Goal: Book appointment/travel/reservation

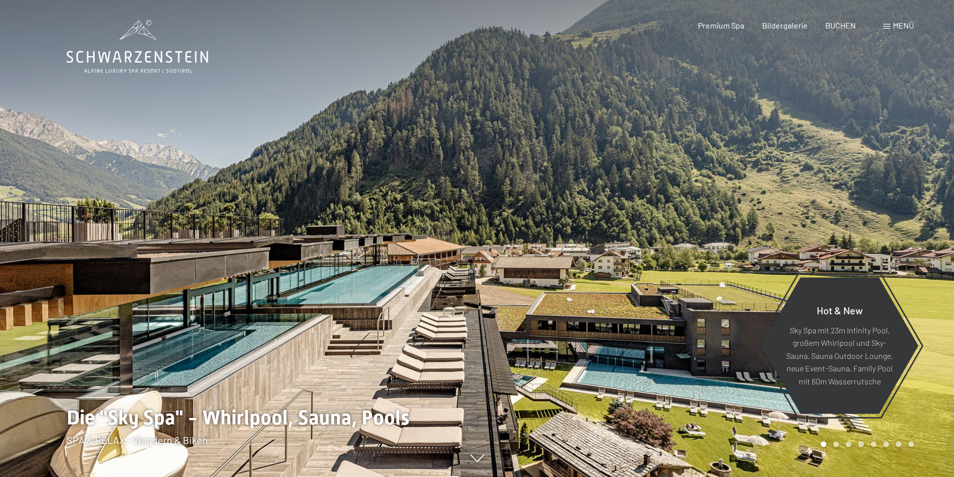
drag, startPoint x: 0, startPoint y: 0, endPoint x: 492, endPoint y: 313, distance: 583.3
click at [498, 477] on div at bounding box center [478, 477] width 822 height 0
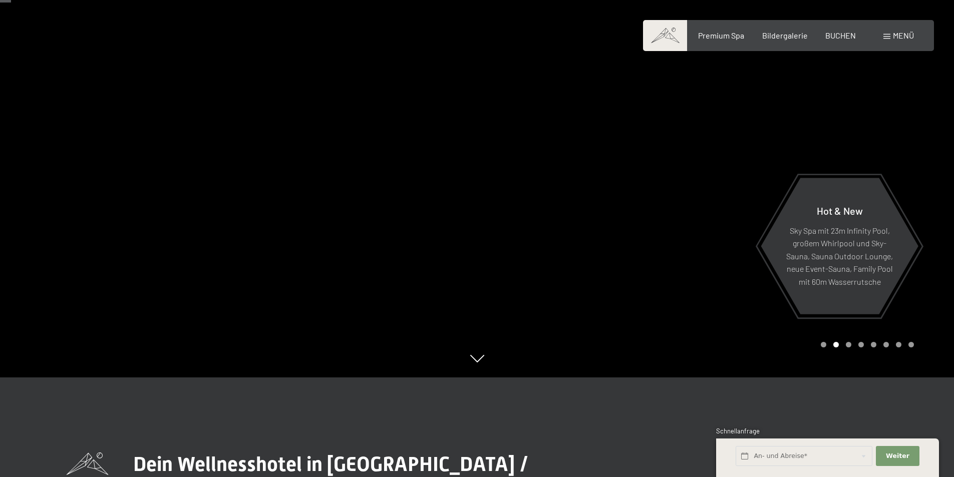
scroll to position [100, 0]
click at [835, 38] on div "BUCHEN" at bounding box center [841, 34] width 31 height 11
click at [835, 31] on span "BUCHEN" at bounding box center [841, 34] width 31 height 10
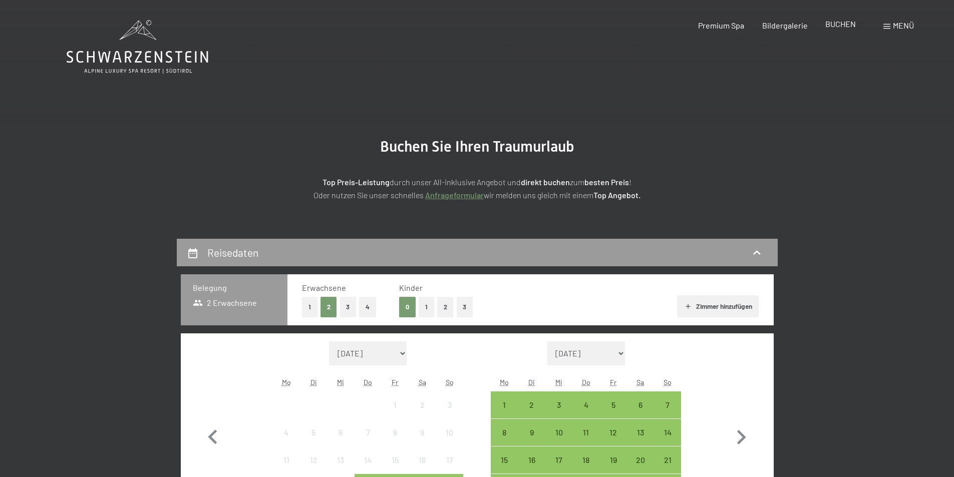
click at [833, 20] on span "BUCHEN" at bounding box center [841, 24] width 31 height 10
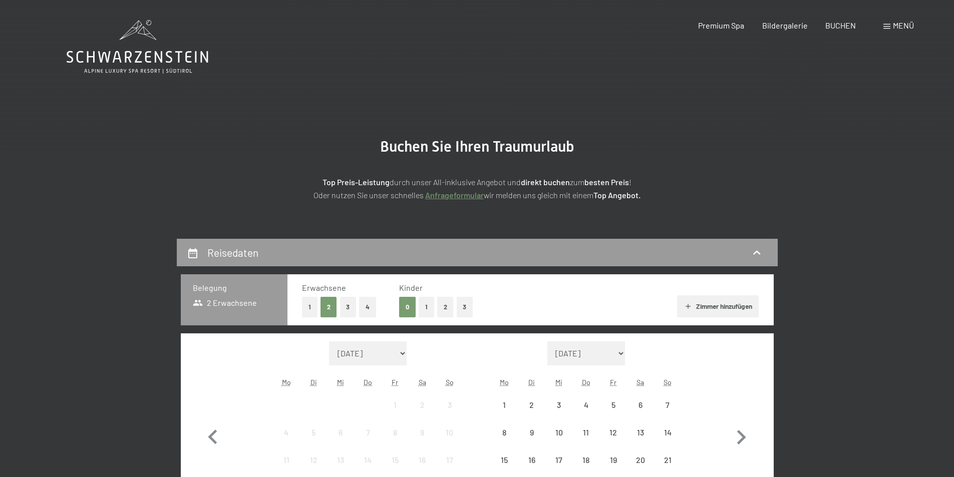
click at [884, 26] on div "Menü" at bounding box center [899, 25] width 31 height 11
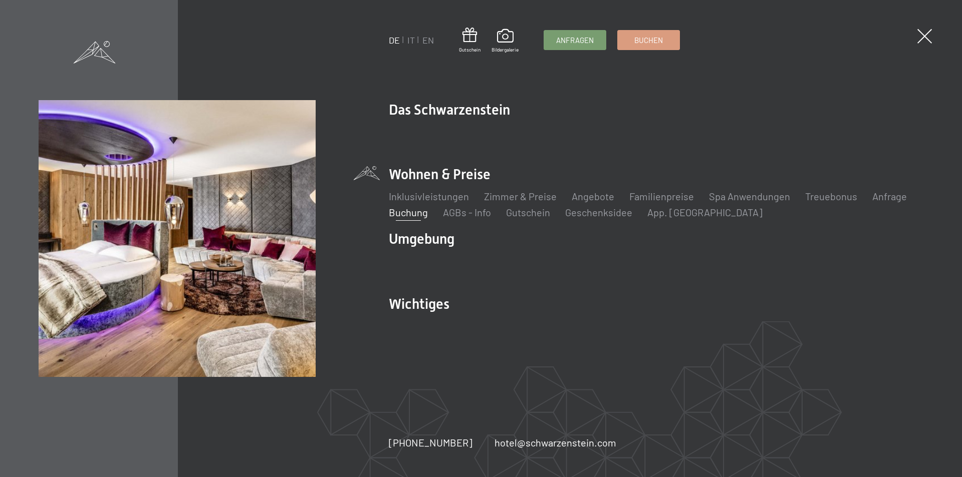
click at [892, 26] on div "DE IT EN Gutschein Bildergalerie Anfragen Buchen DE IT EN Das Schwarzenstein Ne…" at bounding box center [481, 238] width 962 height 477
click at [412, 39] on link "IT" at bounding box center [411, 40] width 8 height 11
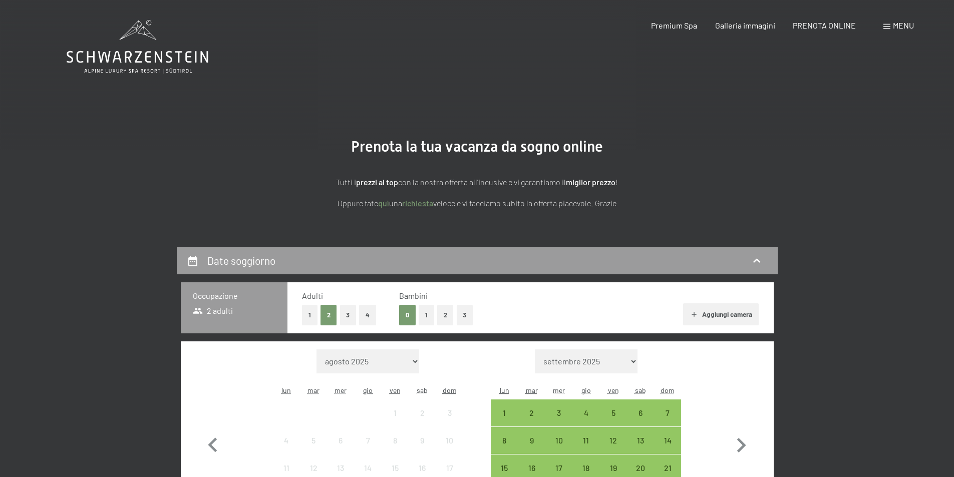
click at [888, 21] on div "Menu" at bounding box center [899, 25] width 31 height 11
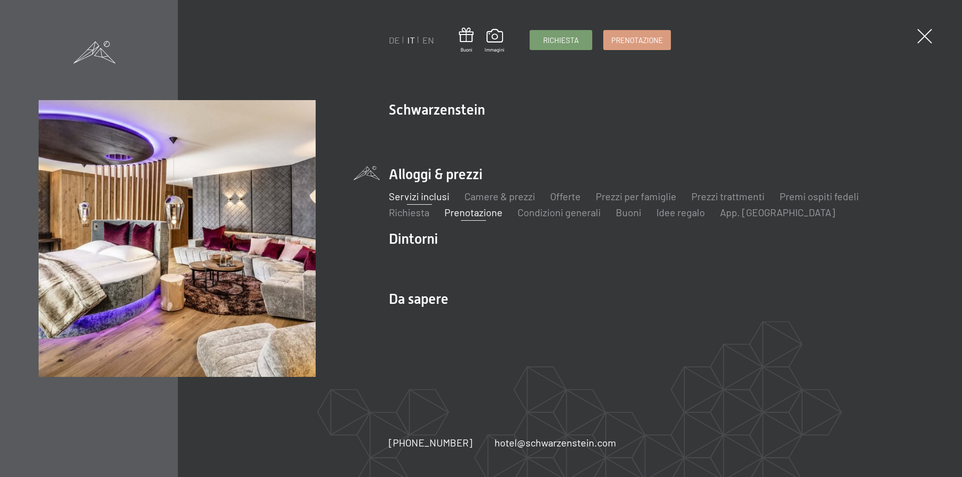
click at [420, 198] on link "Servizi inclusi" at bounding box center [419, 196] width 61 height 12
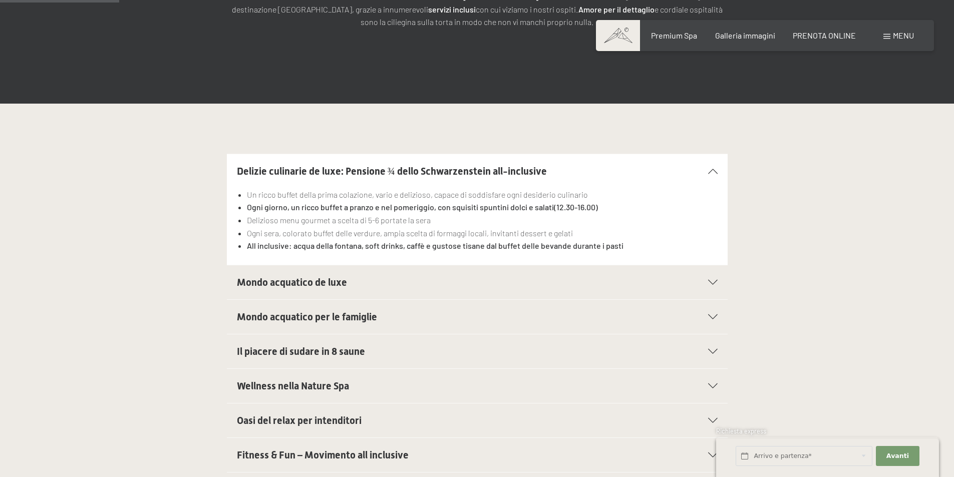
scroll to position [251, 0]
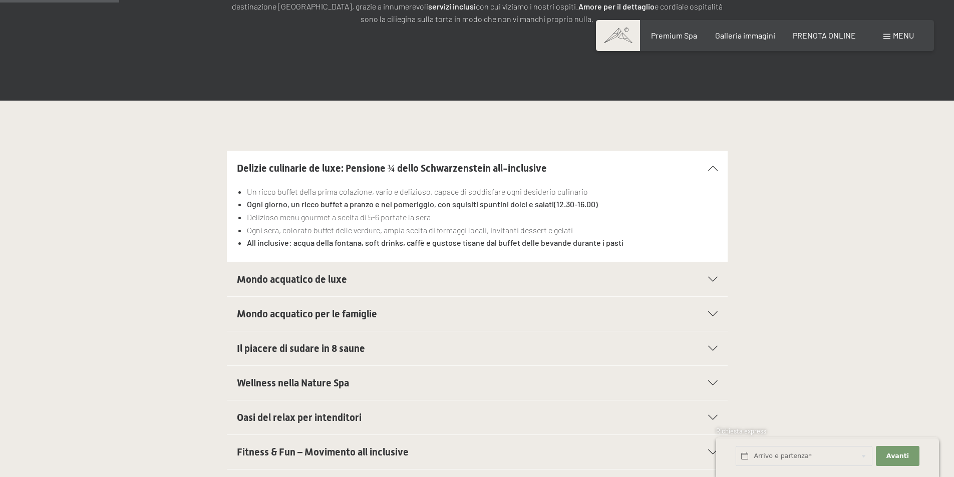
click at [257, 281] on span "Mondo acquatico de luxe" at bounding box center [292, 280] width 110 height 12
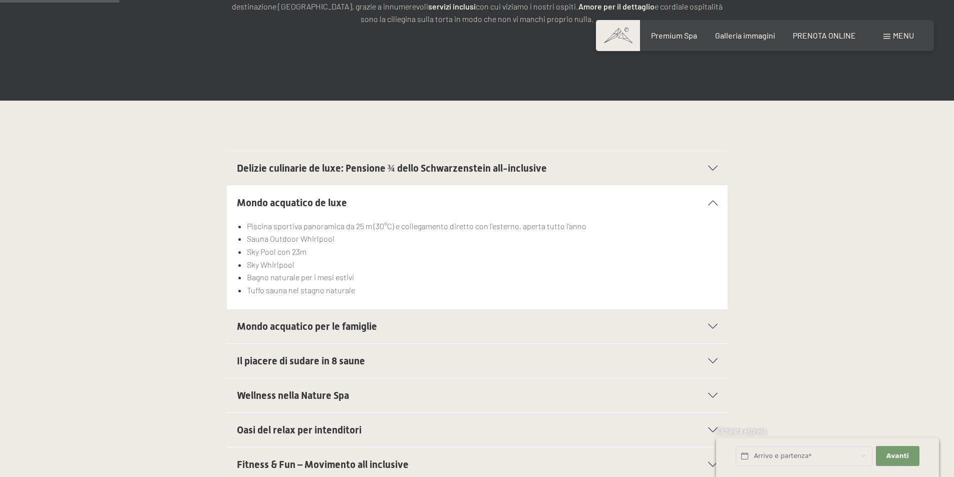
click at [290, 330] on span "Mondo acquatico per le famiglie" at bounding box center [307, 327] width 140 height 12
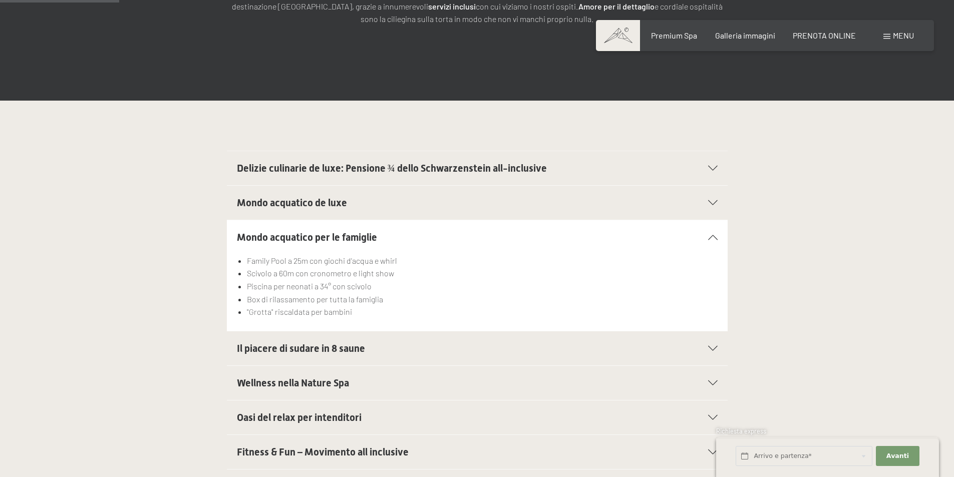
click at [286, 363] on div "Il piacere di sudare in 8 saune" at bounding box center [477, 349] width 481 height 34
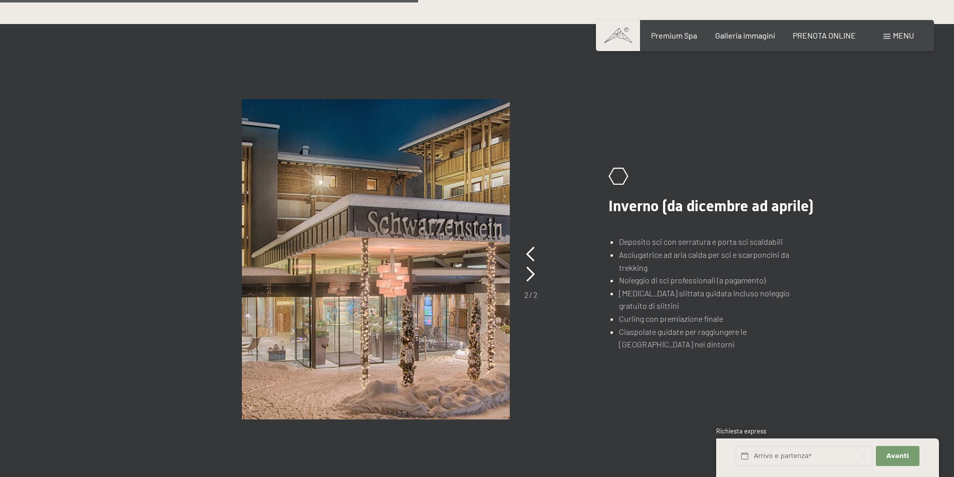
scroll to position [752, 0]
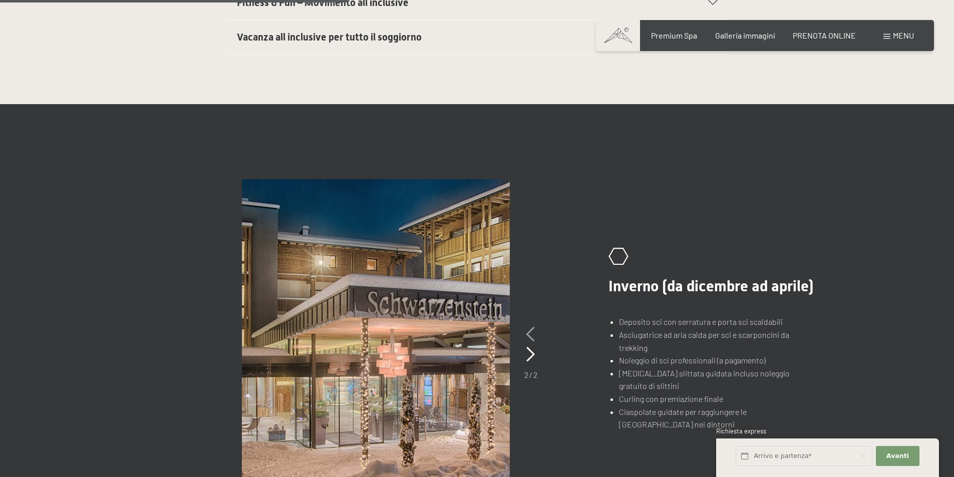
click at [530, 337] on icon at bounding box center [531, 334] width 9 height 15
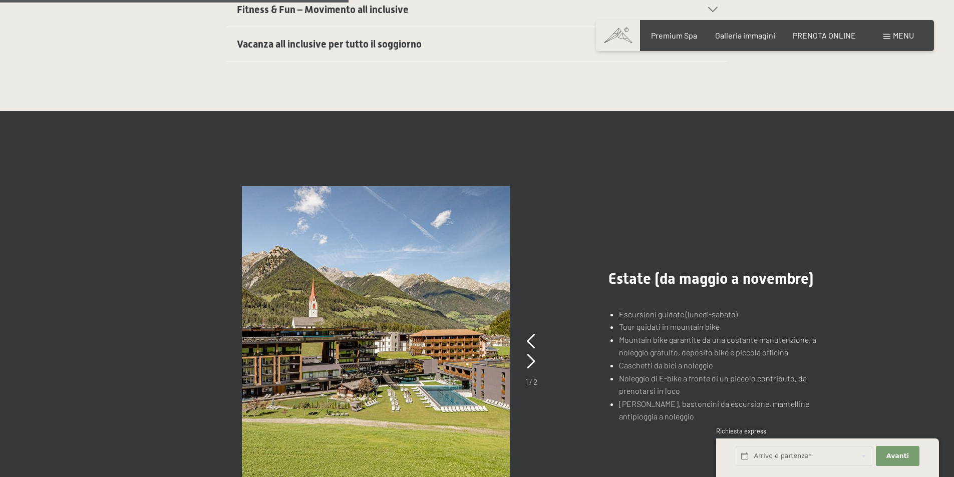
scroll to position [651, 0]
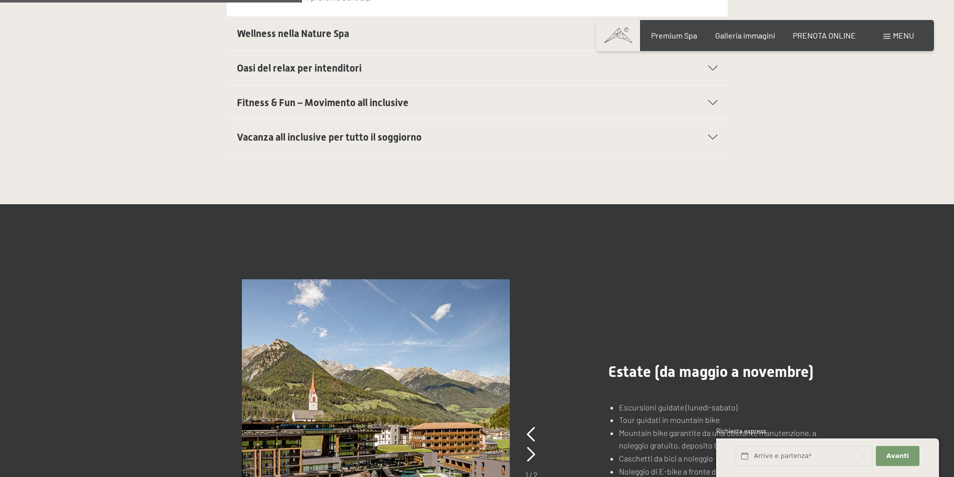
click at [389, 144] on div "Vacanza all inclusive per tutto il soggiorno" at bounding box center [477, 137] width 481 height 34
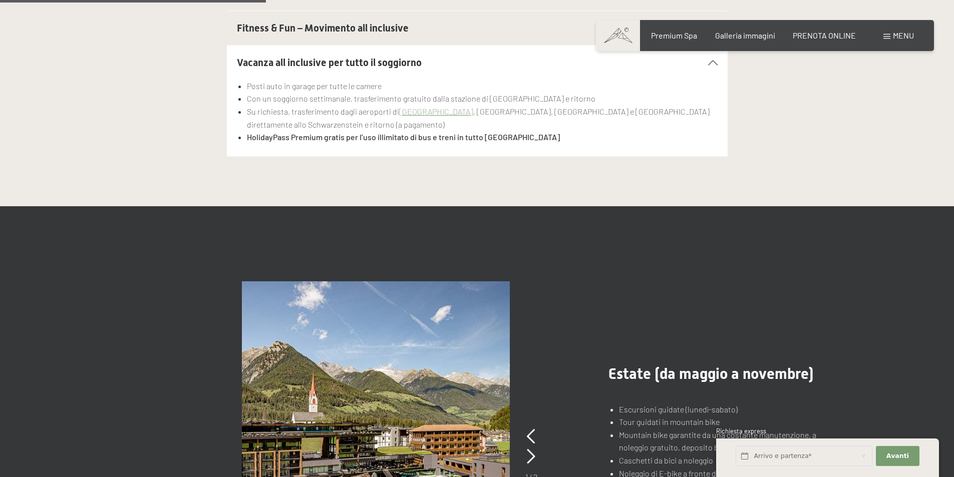
scroll to position [451, 0]
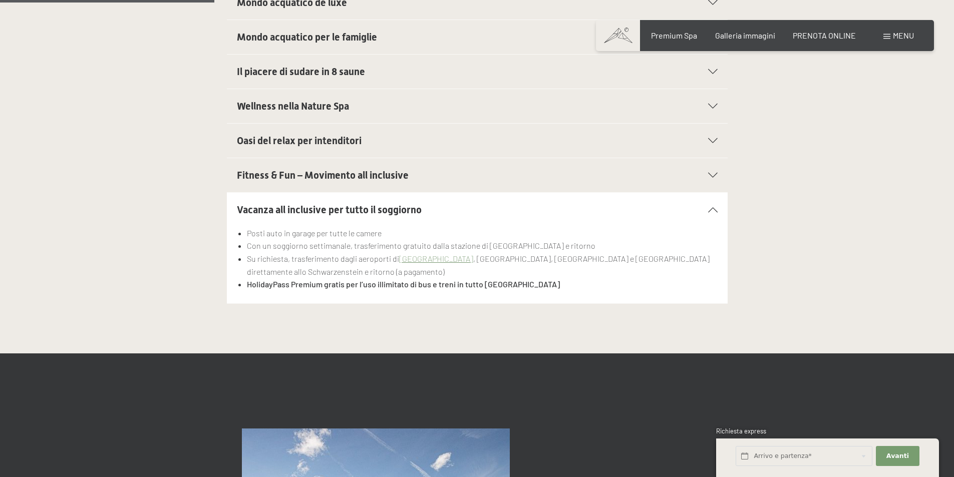
click at [313, 147] on h2 "Oasi del relax per intenditori" at bounding box center [453, 141] width 433 height 14
